Goal: Obtain resource: Download file/media

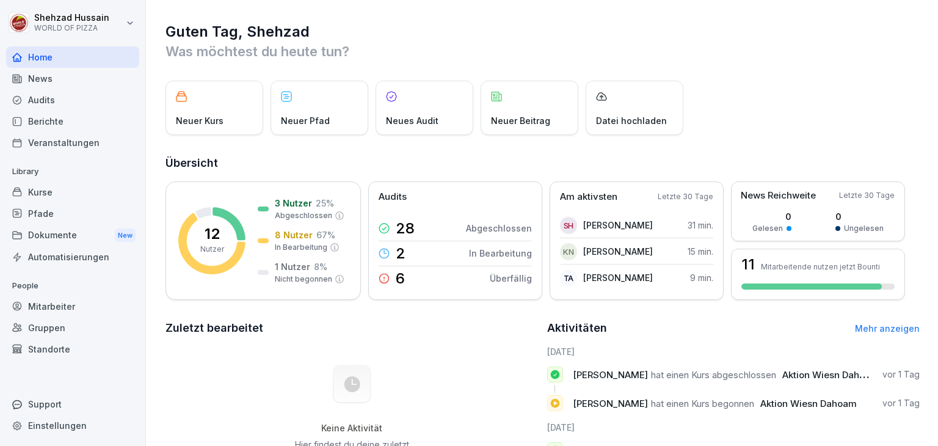
click at [59, 238] on div "Dokumente New" at bounding box center [72, 235] width 133 height 23
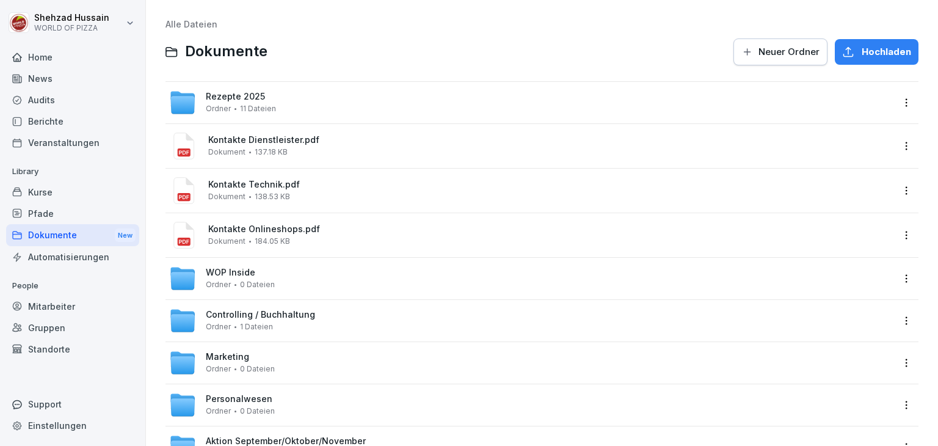
click at [289, 115] on div "Rezepte 2025 [PERSON_NAME] 11 Dateien" at bounding box center [542, 103] width 753 height 42
click at [301, 108] on div "Rezepte 2025 [PERSON_NAME] 11 Dateien" at bounding box center [531, 102] width 724 height 27
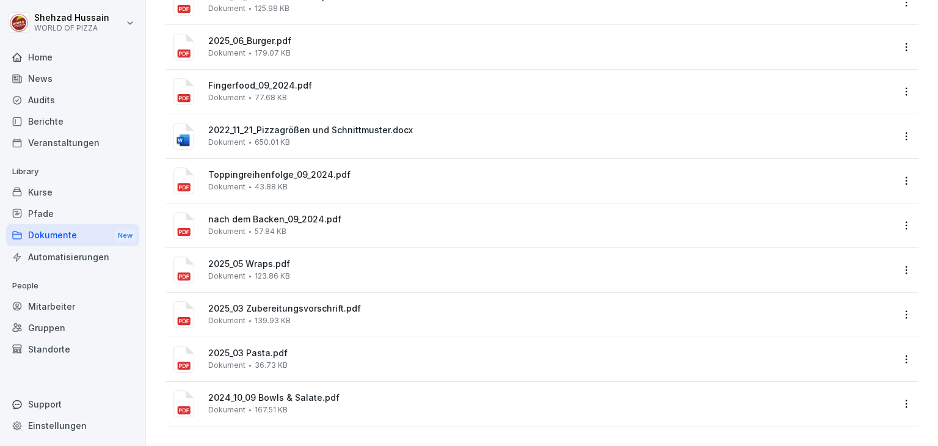
scroll to position [153, 0]
click at [249, 393] on span "2024_10_09 Bowls & Salate.pdf" at bounding box center [550, 398] width 685 height 10
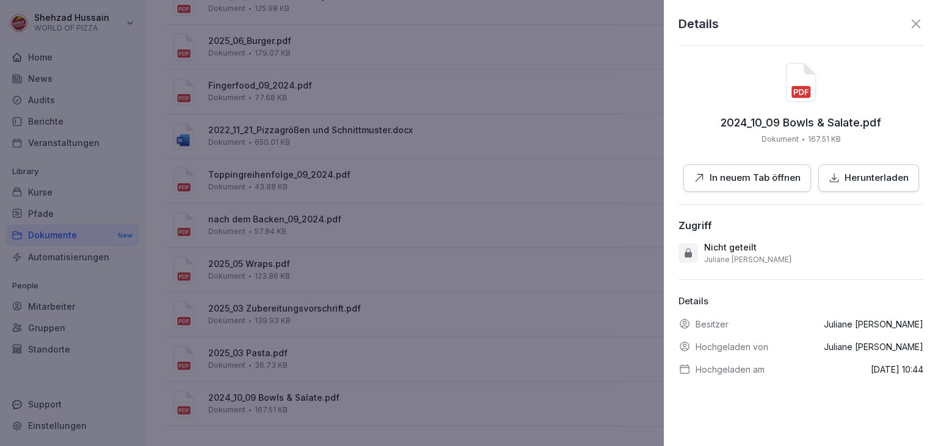
click at [765, 176] on p "In neuem Tab öffnen" at bounding box center [755, 178] width 91 height 14
click at [602, 153] on div at bounding box center [469, 223] width 938 height 446
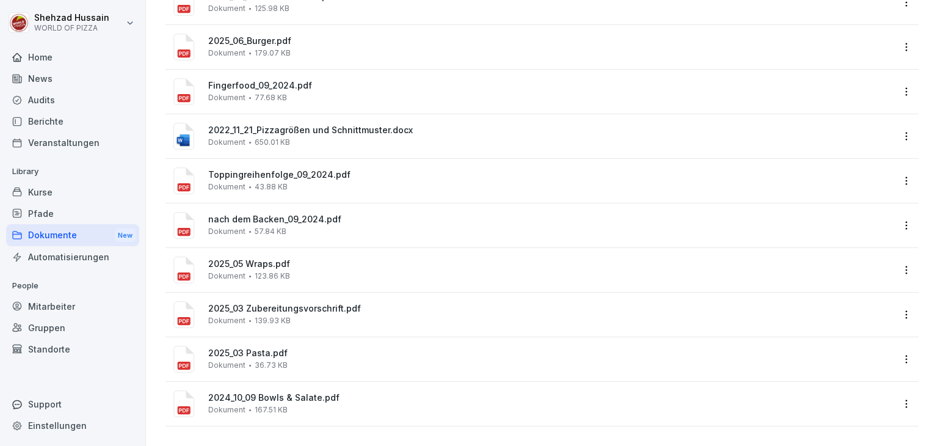
scroll to position [155, 0]
